Goal: Transaction & Acquisition: Purchase product/service

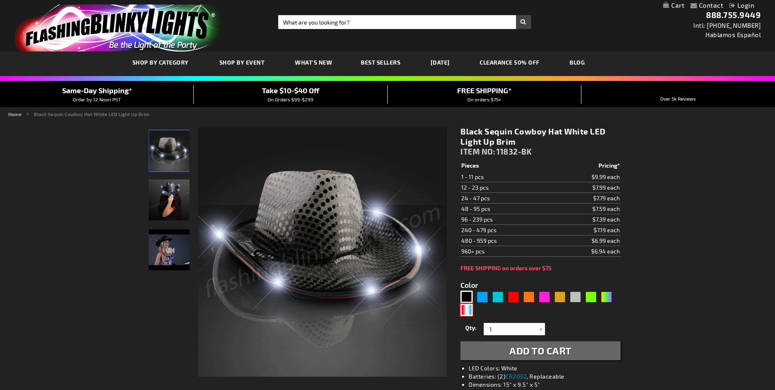
click at [470, 309] on div "RWB" at bounding box center [466, 310] width 12 height 12
type input "5643"
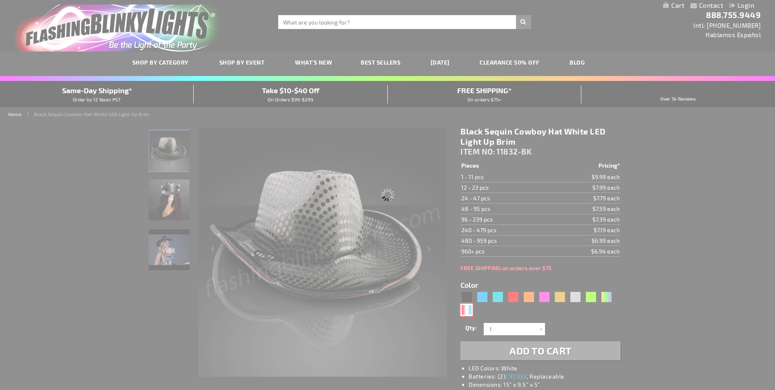
type input "11832-RWB"
type input "Customize - Red White &amp; Blue Cowboy Hat, White Light Up Brim - ITEM NO: 118…"
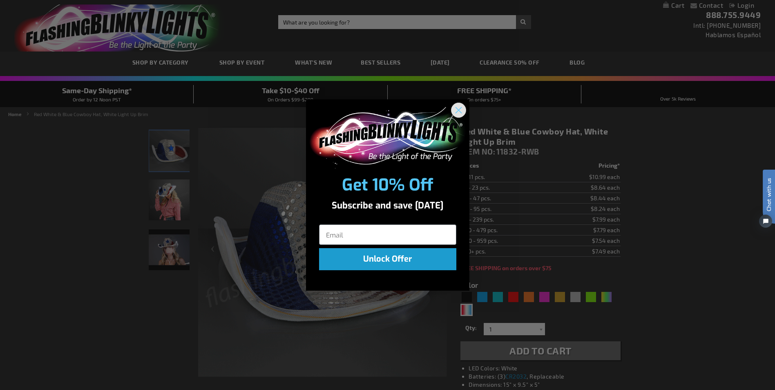
click at [459, 109] on icon "Close dialog" at bounding box center [459, 110] width 6 height 6
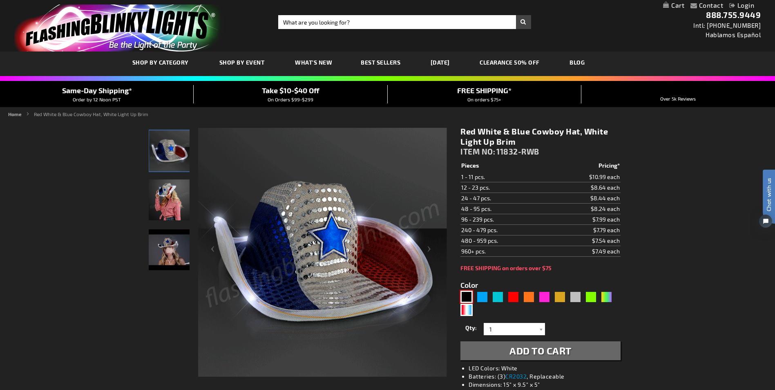
click at [467, 294] on div "Black" at bounding box center [466, 297] width 12 height 12
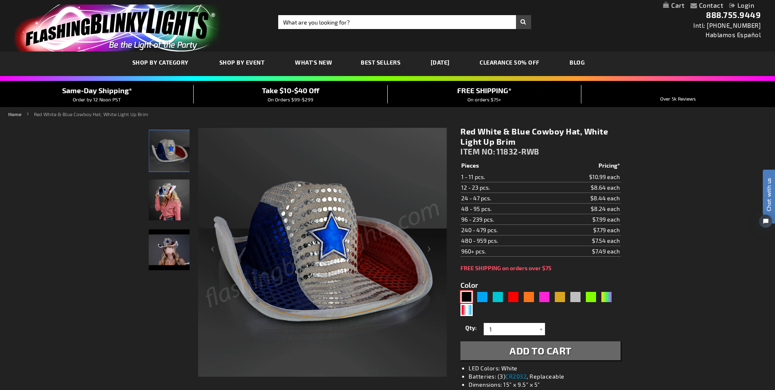
type input "5631"
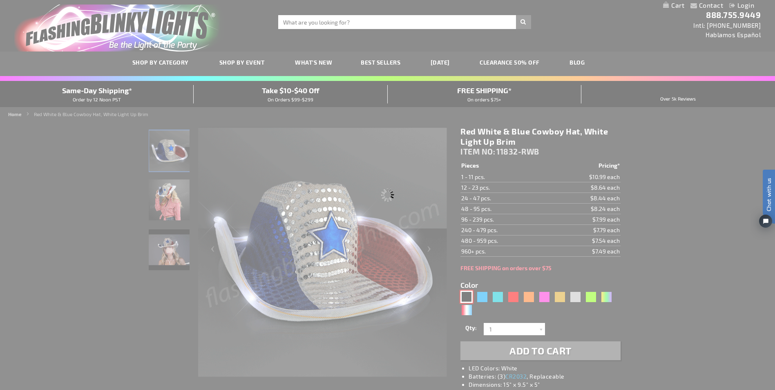
type input "11832-BK"
type input "Customize - Black Sequin Cowboy Hat White LED Light Up Brim - ITEM NO: 11832-BK"
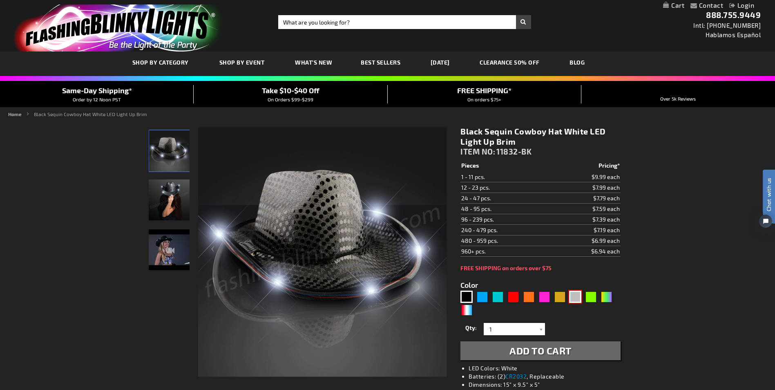
click at [575, 296] on div "Silver" at bounding box center [575, 297] width 12 height 12
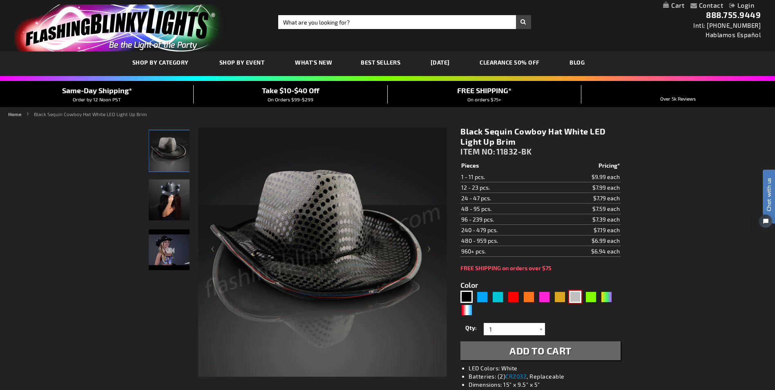
type input "5644"
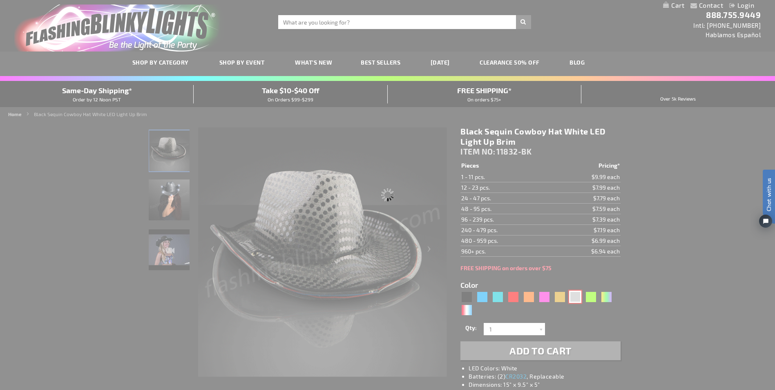
type input "11832-SL"
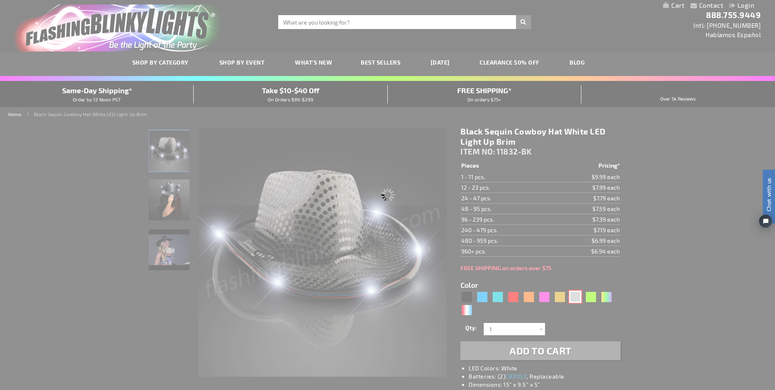
type input "Customize - Silver Sequin Cowboy Hat with White LED Brim - ITEM NO: 11832-SL"
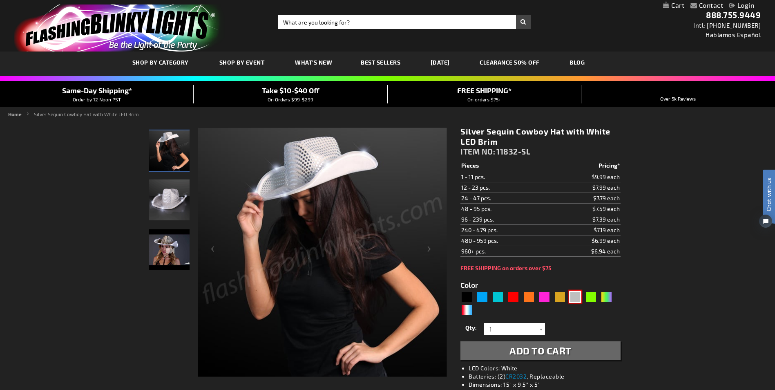
click at [449, 64] on link "[DATE]" at bounding box center [440, 62] width 31 height 27
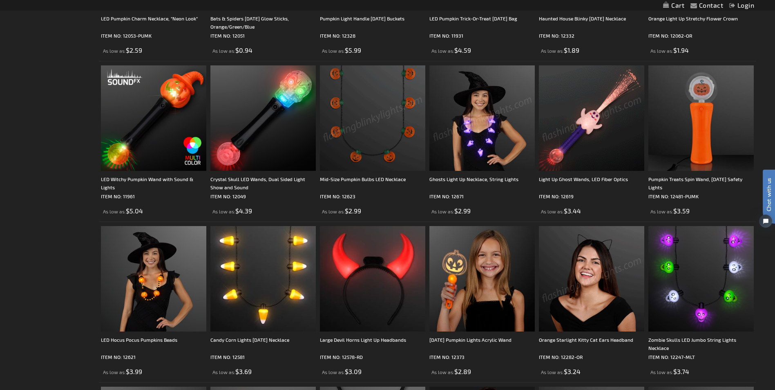
scroll to position [735, 0]
